Goal: Navigation & Orientation: Find specific page/section

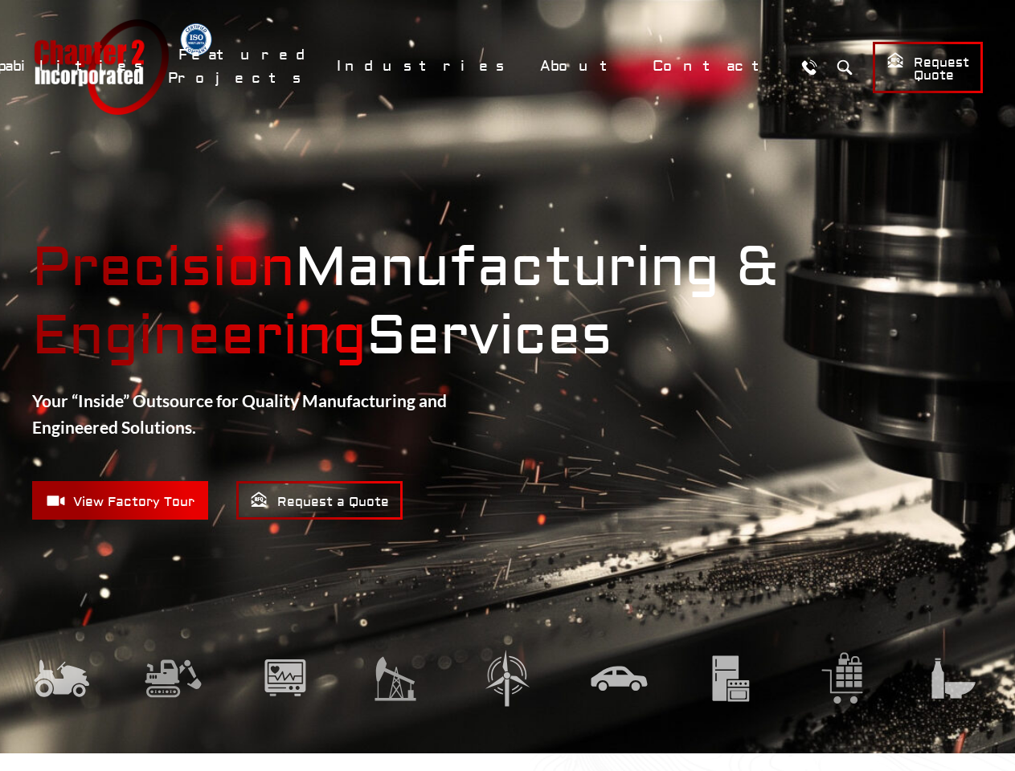
click at [160, 66] on link "Capabilities" at bounding box center [64, 66] width 191 height 35
click at [362, 128] on header "Chapter 2 Incorporated Menu Capabilities Precision CNC Machining Turning Millin…" at bounding box center [507, 67] width 1015 height 134
click at [318, 67] on link "Featured Projects" at bounding box center [243, 67] width 150 height 58
click at [634, 66] on link "About" at bounding box center [581, 66] width 104 height 35
click at [829, 67] on button "Search" at bounding box center [844, 67] width 30 height 30
